Goal: Find contact information: Find contact information

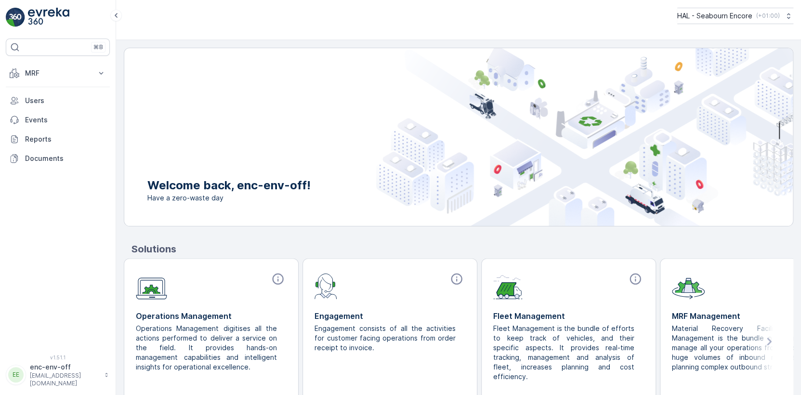
click at [46, 371] on p "enc-env-off" at bounding box center [64, 367] width 69 height 10
click at [64, 212] on div "⌘B MRF Parcels Offloads Settings Users Events Reports Documents" at bounding box center [58, 191] width 104 height 305
click at [44, 159] on p "Documents" at bounding box center [65, 159] width 81 height 10
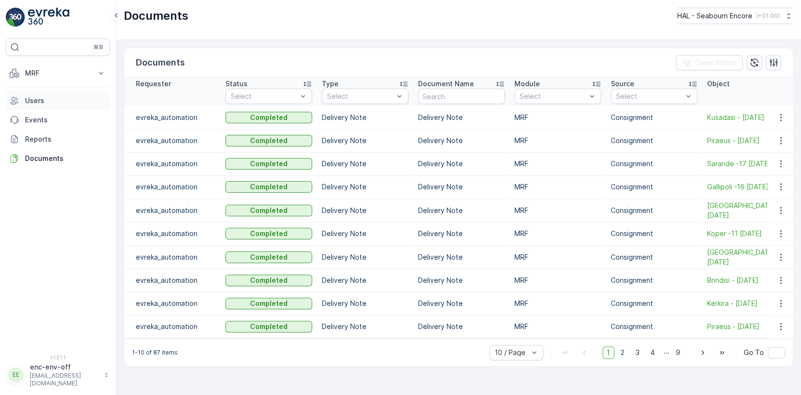
click at [35, 99] on p "Users" at bounding box center [65, 101] width 81 height 10
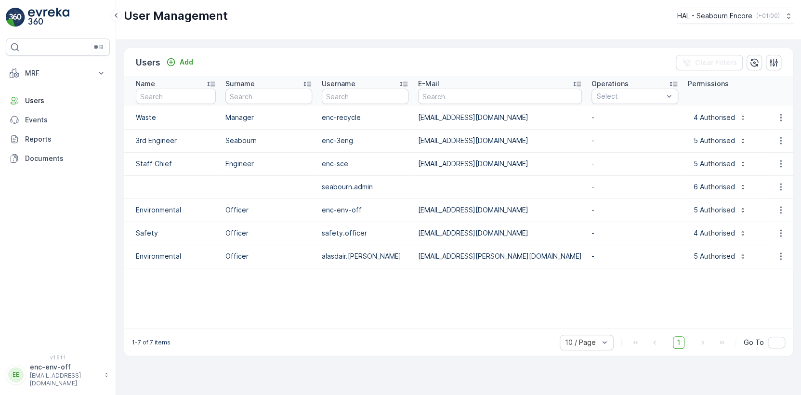
click at [32, 14] on img at bounding box center [48, 17] width 41 height 19
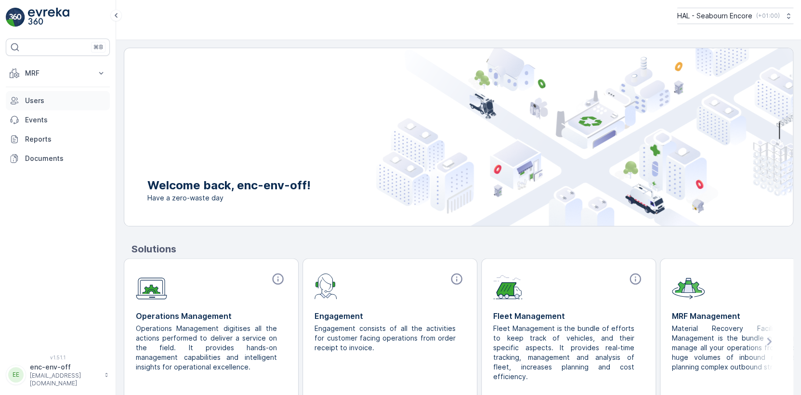
click at [37, 98] on p "Users" at bounding box center [65, 101] width 81 height 10
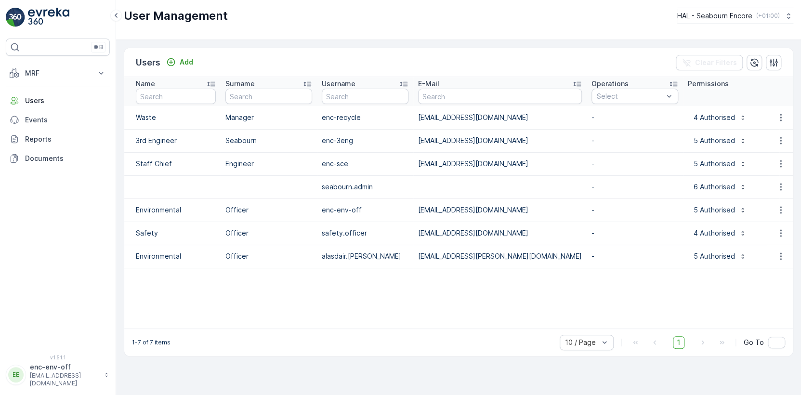
drag, startPoint x: 419, startPoint y: 140, endPoint x: 536, endPoint y: 144, distance: 116.7
click at [536, 144] on p "[EMAIL_ADDRESS][DOMAIN_NAME]" at bounding box center [500, 141] width 164 height 10
drag, startPoint x: 536, startPoint y: 144, endPoint x: 517, endPoint y: 141, distance: 19.6
copy p "[EMAIL_ADDRESS][DOMAIN_NAME]"
drag, startPoint x: 418, startPoint y: 163, endPoint x: 548, endPoint y: 165, distance: 129.6
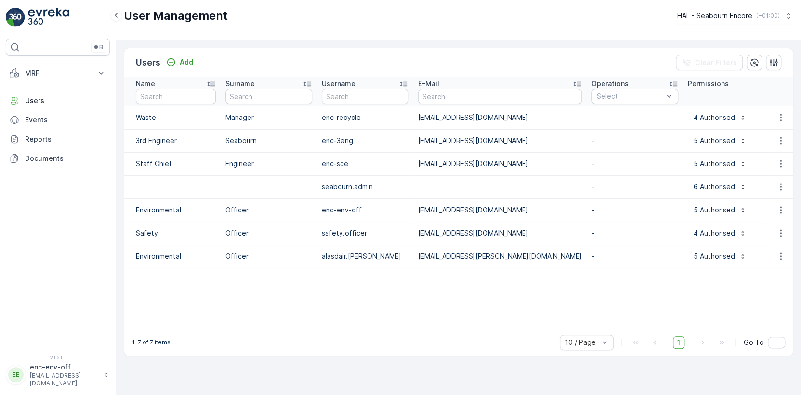
click at [548, 165] on p "[EMAIL_ADDRESS][DOMAIN_NAME]" at bounding box center [500, 164] width 164 height 10
drag, startPoint x: 548, startPoint y: 165, endPoint x: 528, endPoint y: 161, distance: 20.5
copy p "[EMAIL_ADDRESS][DOMAIN_NAME]"
drag, startPoint x: 419, startPoint y: 139, endPoint x: 533, endPoint y: 137, distance: 114.7
click at [533, 137] on p "[EMAIL_ADDRESS][DOMAIN_NAME]" at bounding box center [500, 141] width 164 height 10
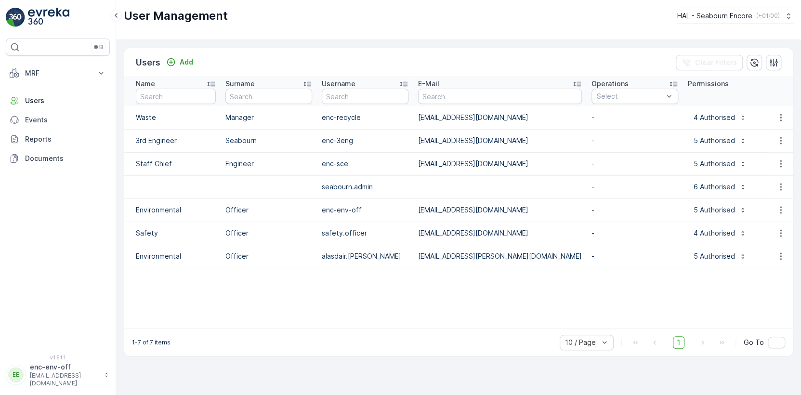
drag, startPoint x: 533, startPoint y: 137, endPoint x: 498, endPoint y: 141, distance: 35.4
copy p "[EMAIL_ADDRESS][DOMAIN_NAME]"
click at [27, 14] on link at bounding box center [58, 17] width 104 height 19
